Goal: Complete application form: Complete application form

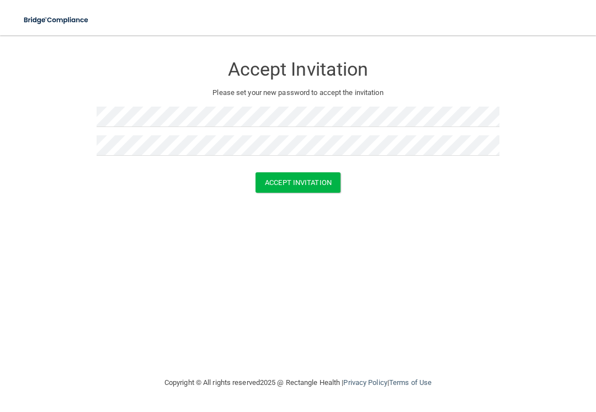
click at [311, 179] on button "Accept Invitation" at bounding box center [298, 182] width 85 height 20
click at [313, 184] on button "Accept Invitation" at bounding box center [298, 182] width 85 height 20
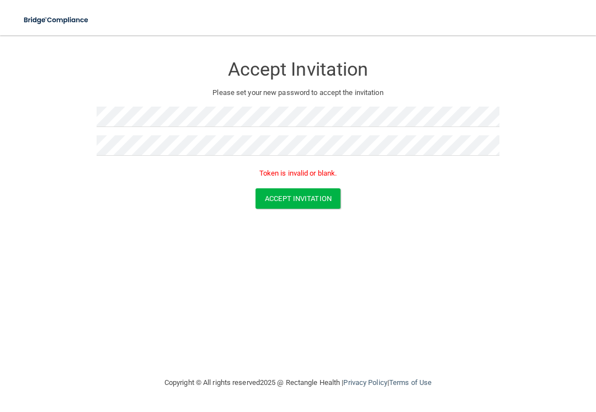
click at [324, 198] on button "Accept Invitation" at bounding box center [298, 198] width 85 height 20
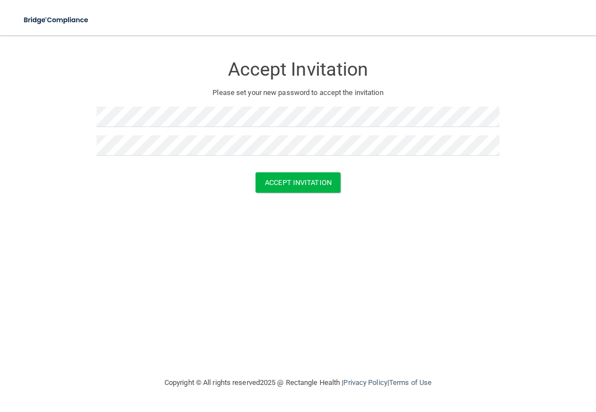
click at [306, 179] on button "Accept Invitation" at bounding box center [298, 182] width 85 height 20
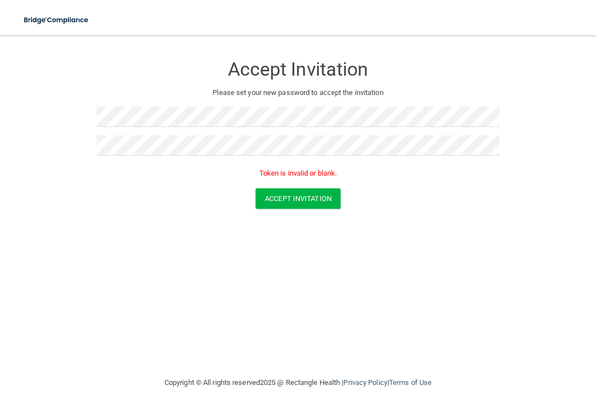
click at [312, 198] on button "Accept Invitation" at bounding box center [298, 198] width 85 height 20
click at [313, 201] on button "Accept Invitation" at bounding box center [298, 198] width 85 height 20
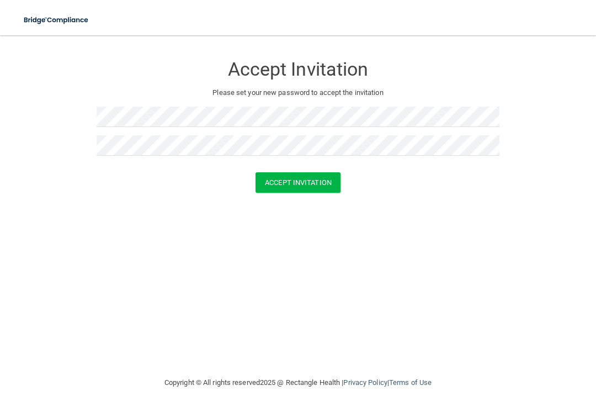
click at [307, 185] on button "Accept Invitation" at bounding box center [298, 182] width 85 height 20
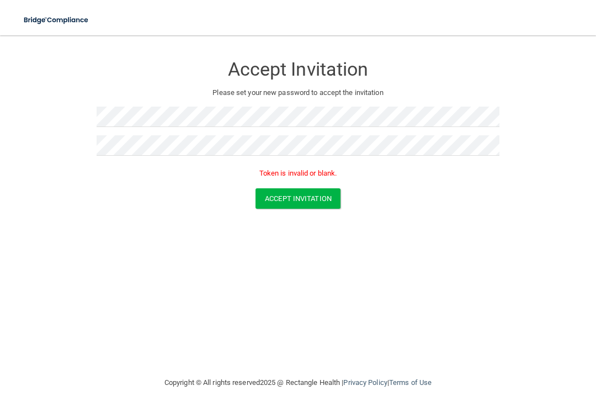
click at [313, 202] on button "Accept Invitation" at bounding box center [298, 198] width 85 height 20
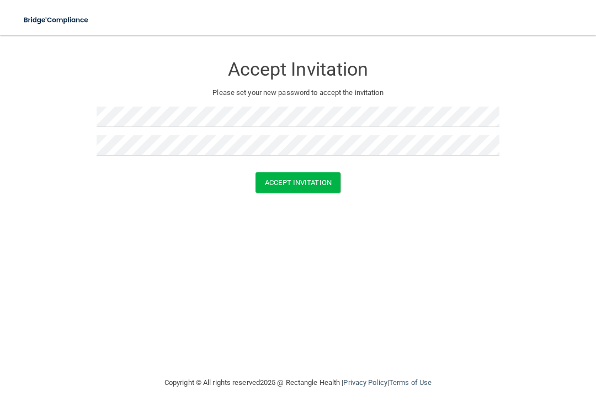
click at [314, 178] on button "Accept Invitation" at bounding box center [298, 182] width 85 height 20
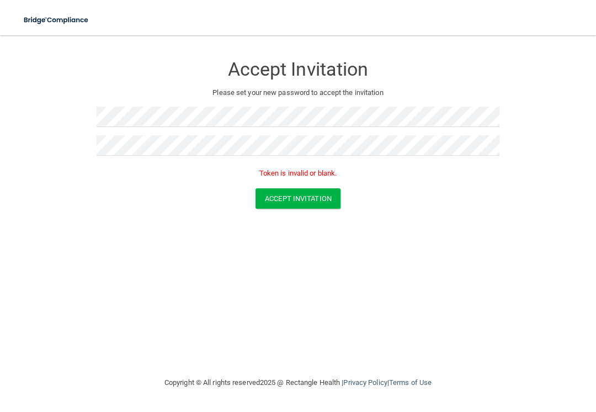
click at [402, 103] on div "Accept Invitation Please set your new password to accept the invitation Token i…" at bounding box center [298, 117] width 403 height 142
click at [316, 201] on button "Accept Invitation" at bounding box center [298, 198] width 85 height 20
click at [305, 190] on button "Accept Invitation" at bounding box center [298, 198] width 85 height 20
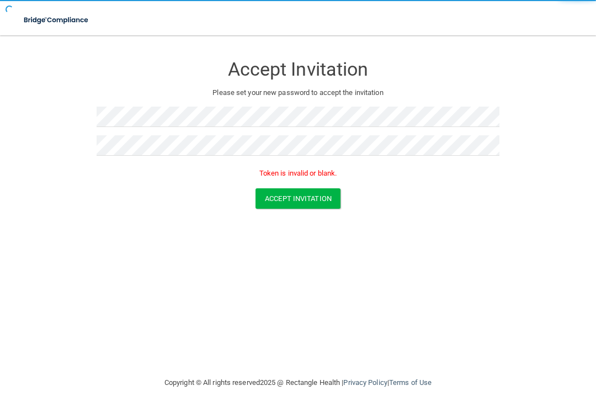
click at [322, 195] on button "Accept Invitation" at bounding box center [298, 198] width 85 height 20
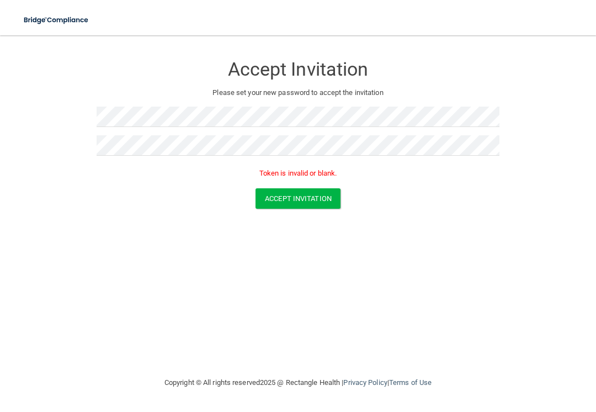
click at [327, 198] on button "Accept Invitation" at bounding box center [298, 198] width 85 height 20
click at [318, 193] on button "Accept Invitation" at bounding box center [298, 198] width 85 height 20
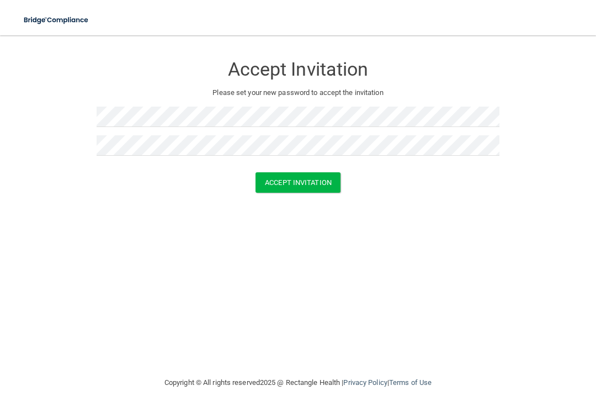
click at [310, 183] on button "Accept Invitation" at bounding box center [298, 182] width 85 height 20
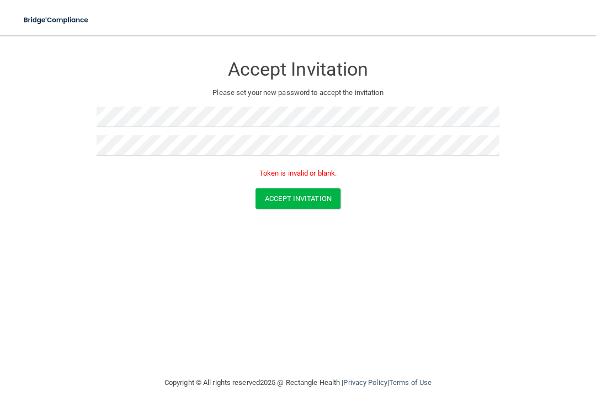
click at [323, 193] on button "Accept Invitation" at bounding box center [298, 198] width 85 height 20
